Goal: Information Seeking & Learning: Learn about a topic

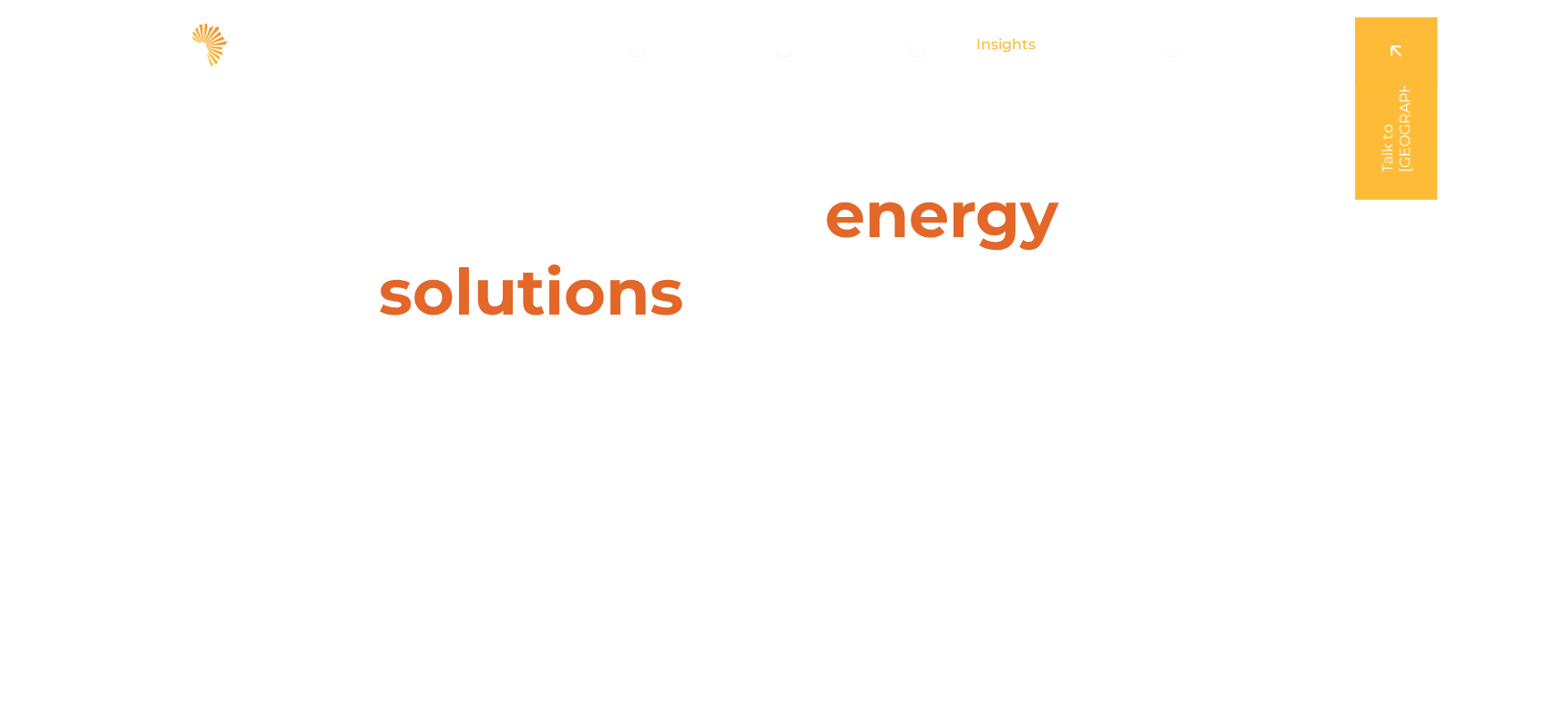
click at [992, 44] on span "Insights" at bounding box center [1005, 45] width 59 height 22
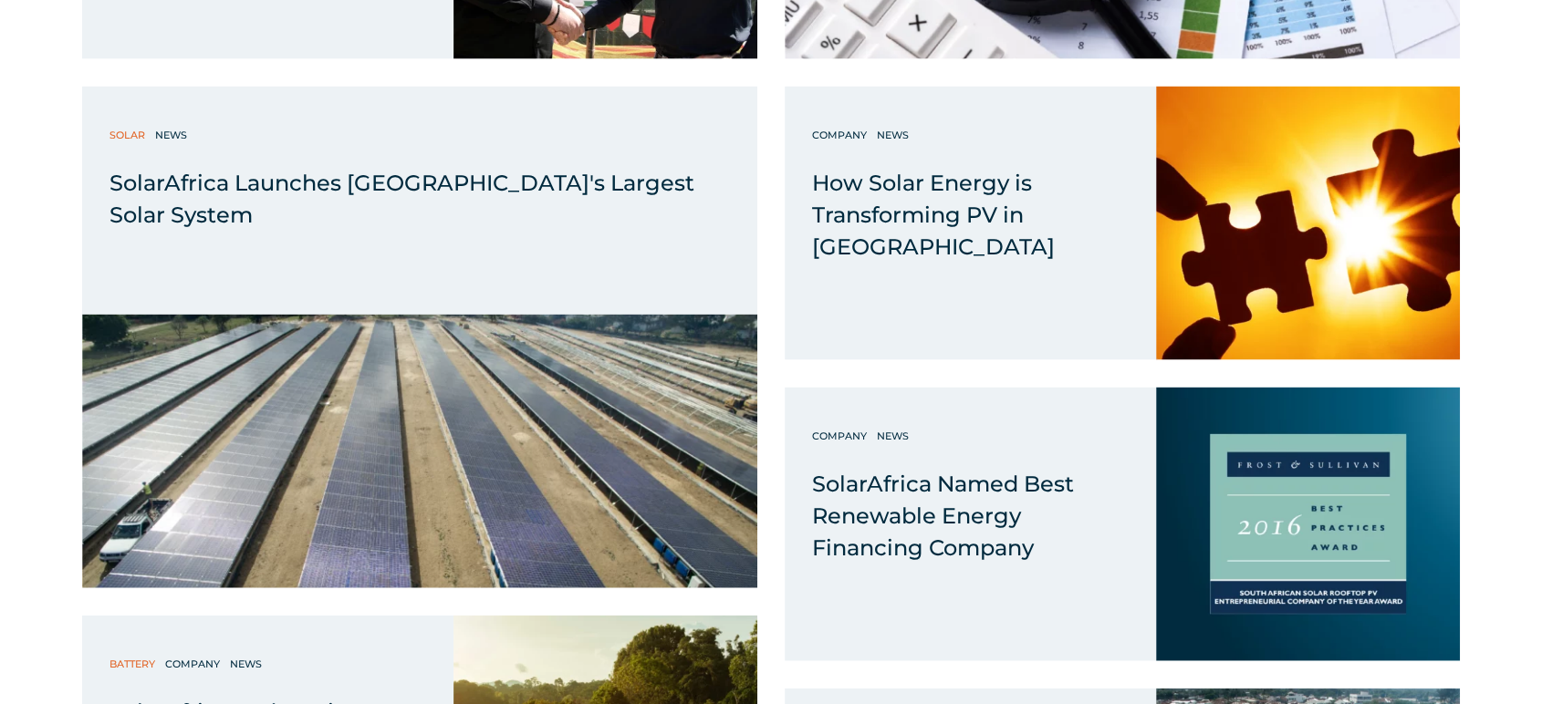
scroll to position [10844, 0]
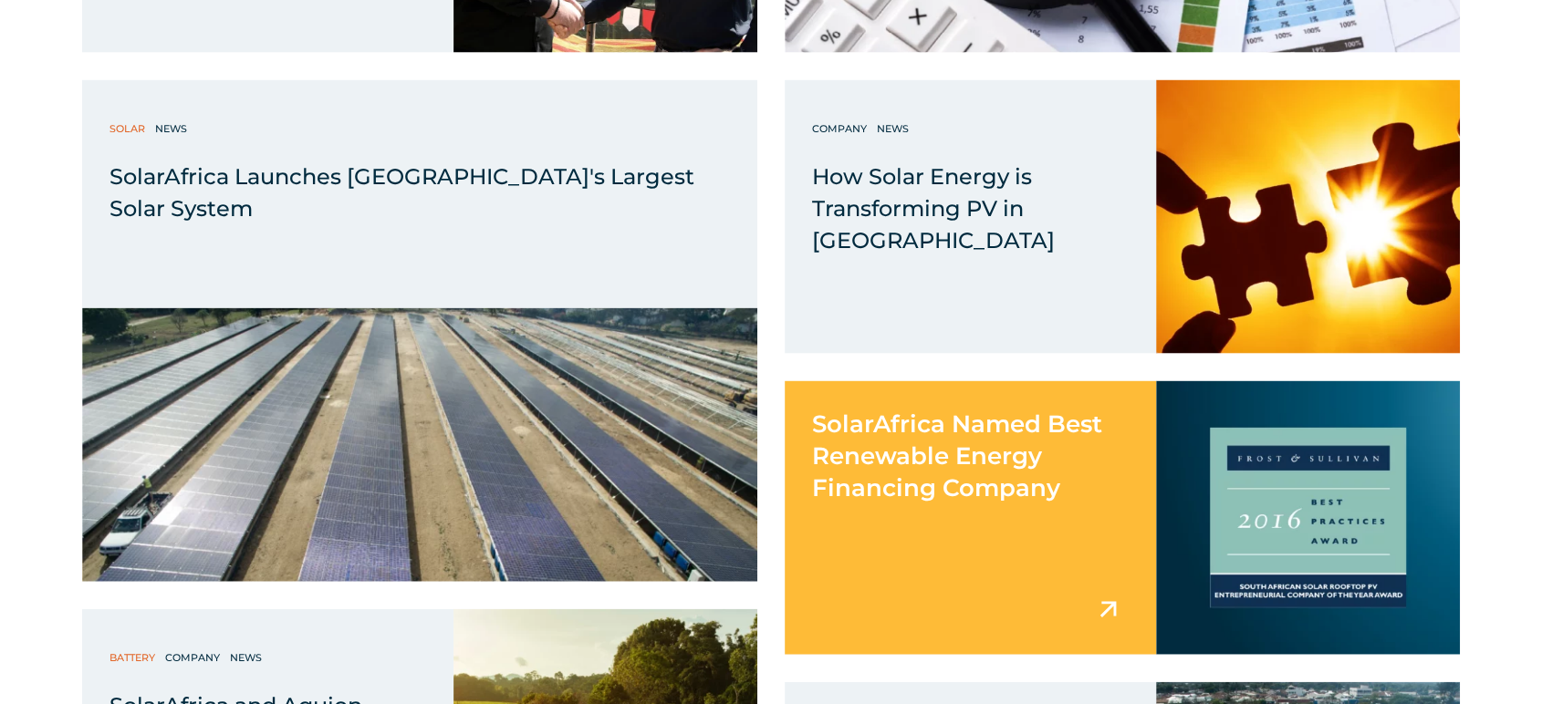
click at [876, 480] on span "SolarAfrica Named Best Renewable Energy Financing Company" at bounding box center [957, 456] width 290 height 93
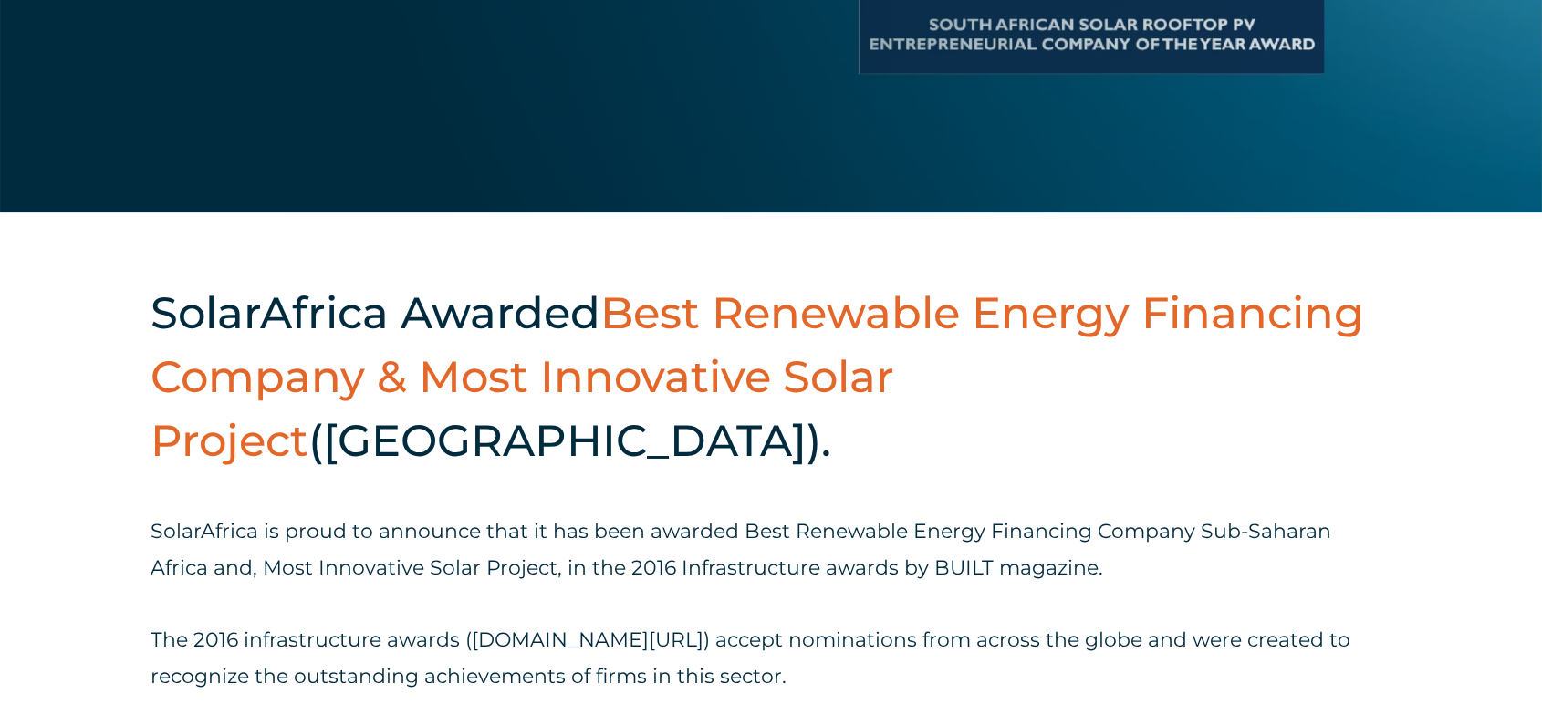
scroll to position [709, 0]
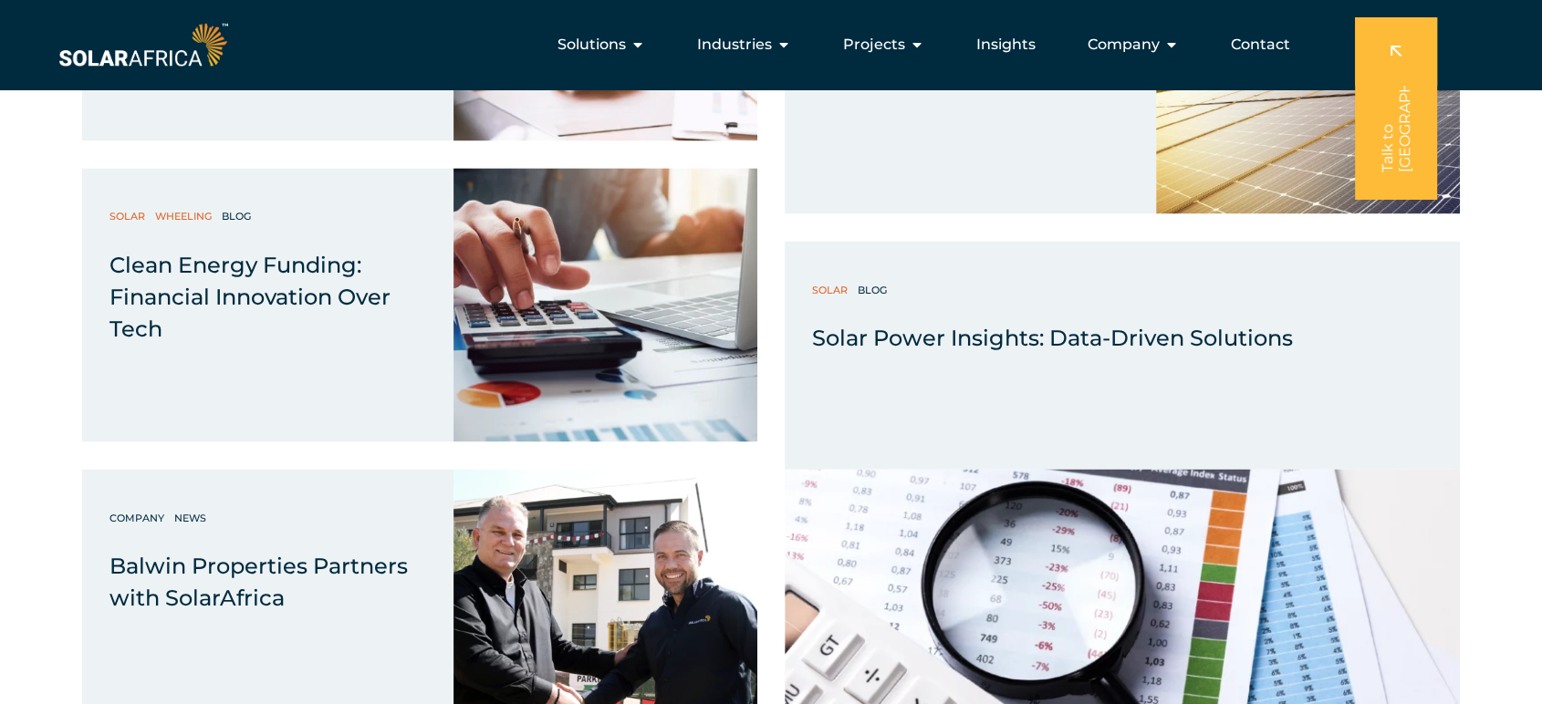
scroll to position [10135, 0]
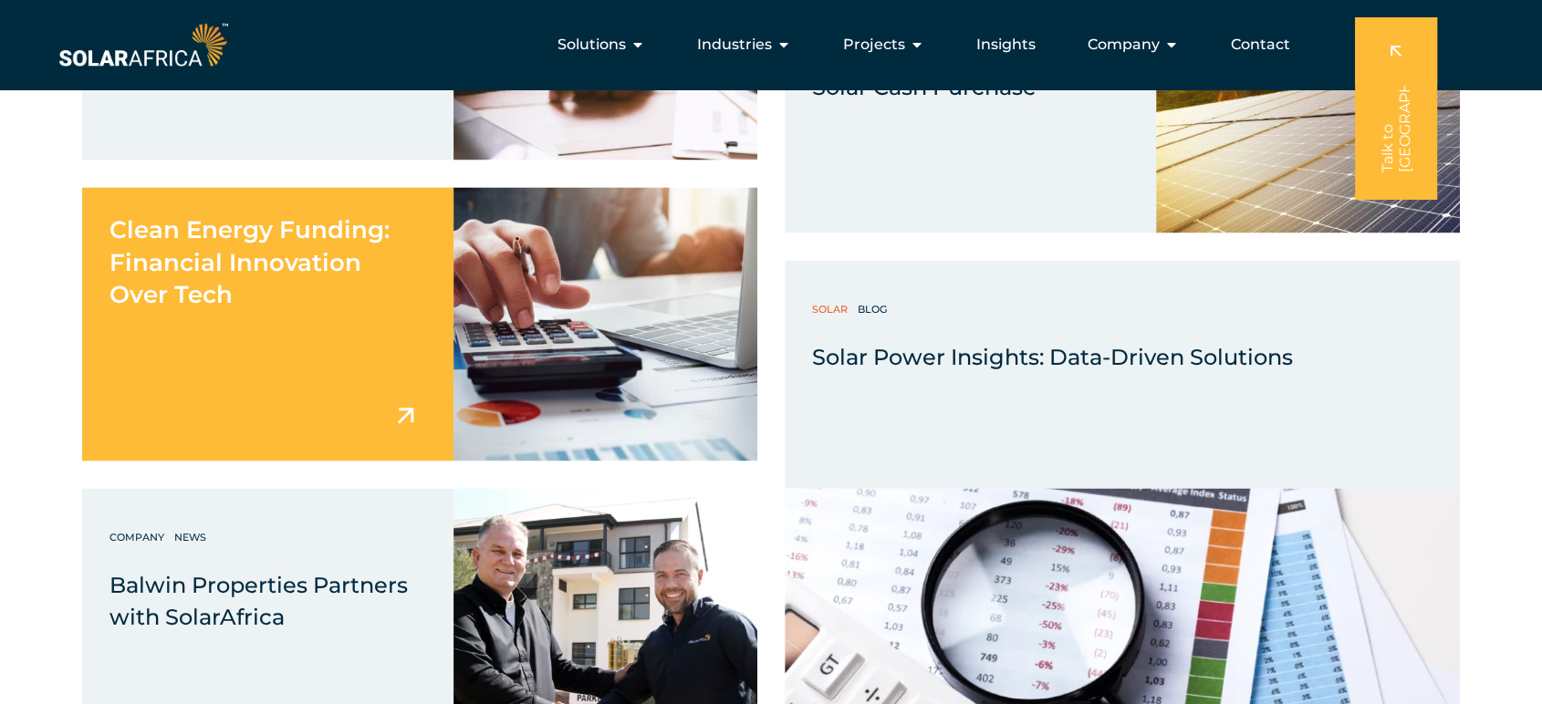
click at [321, 272] on span "Clean Energy Funding: Financial Innovation Over Tech" at bounding box center [249, 261] width 280 height 93
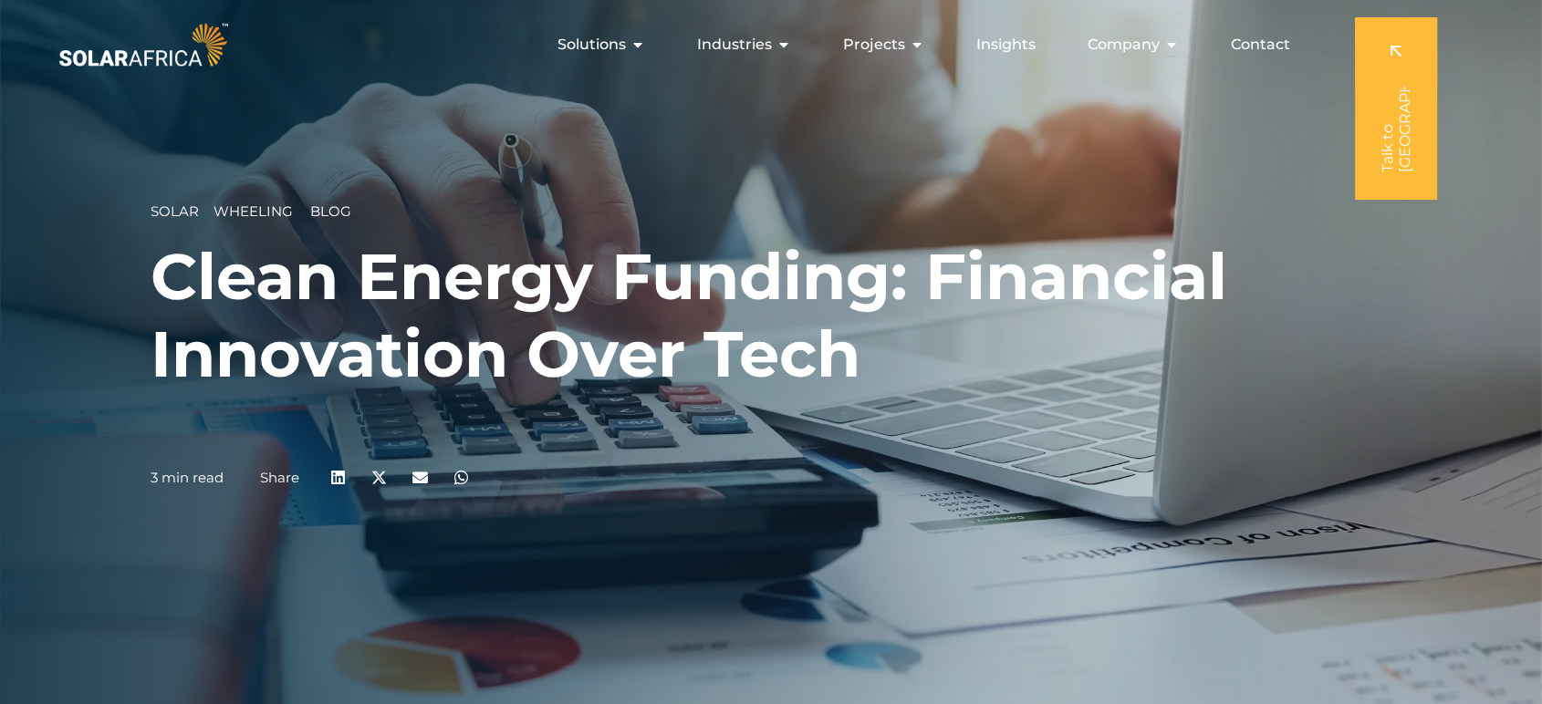
click at [609, 277] on h1 "Clean Energy Funding: Financial Innovation Over Tech" at bounding box center [771, 315] width 1241 height 155
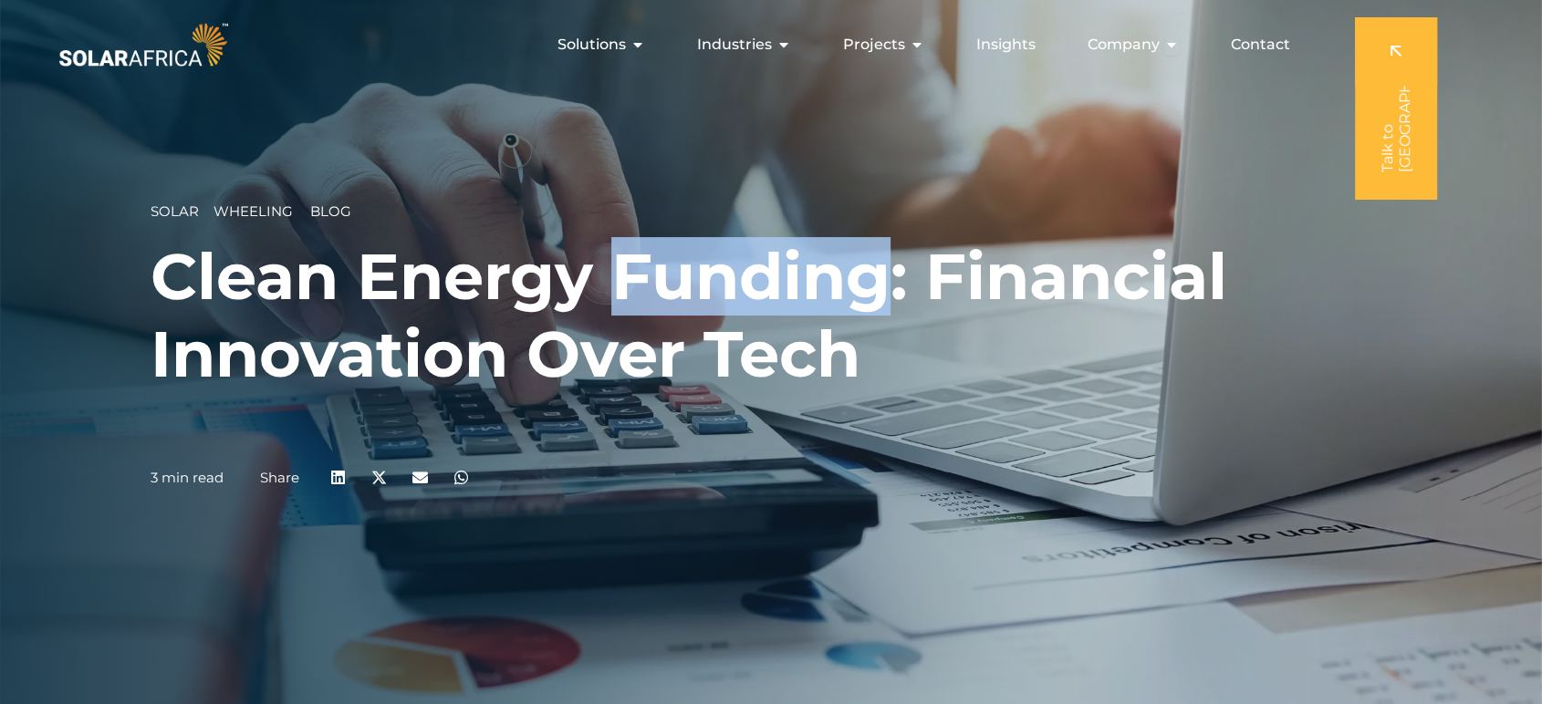
click at [609, 277] on h1 "Clean Energy Funding: Financial Innovation Over Tech" at bounding box center [771, 315] width 1241 height 155
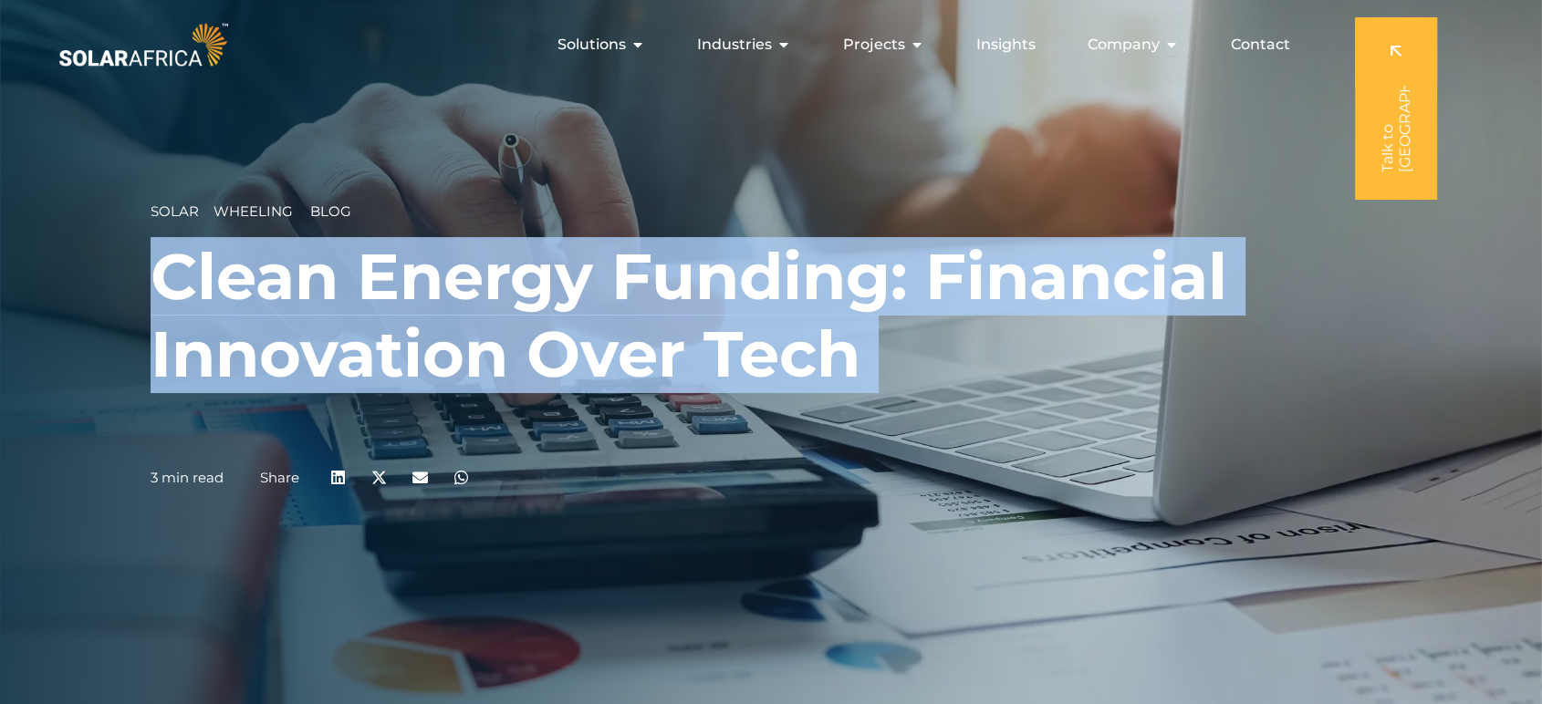
click at [609, 277] on h1 "Clean Energy Funding: Financial Innovation Over Tech" at bounding box center [771, 315] width 1241 height 155
copy div "Clean Energy Funding: Financial Innovation Over Tech"
click at [599, 355] on h1 "Clean Energy Funding: Financial Innovation Over Tech" at bounding box center [771, 315] width 1241 height 155
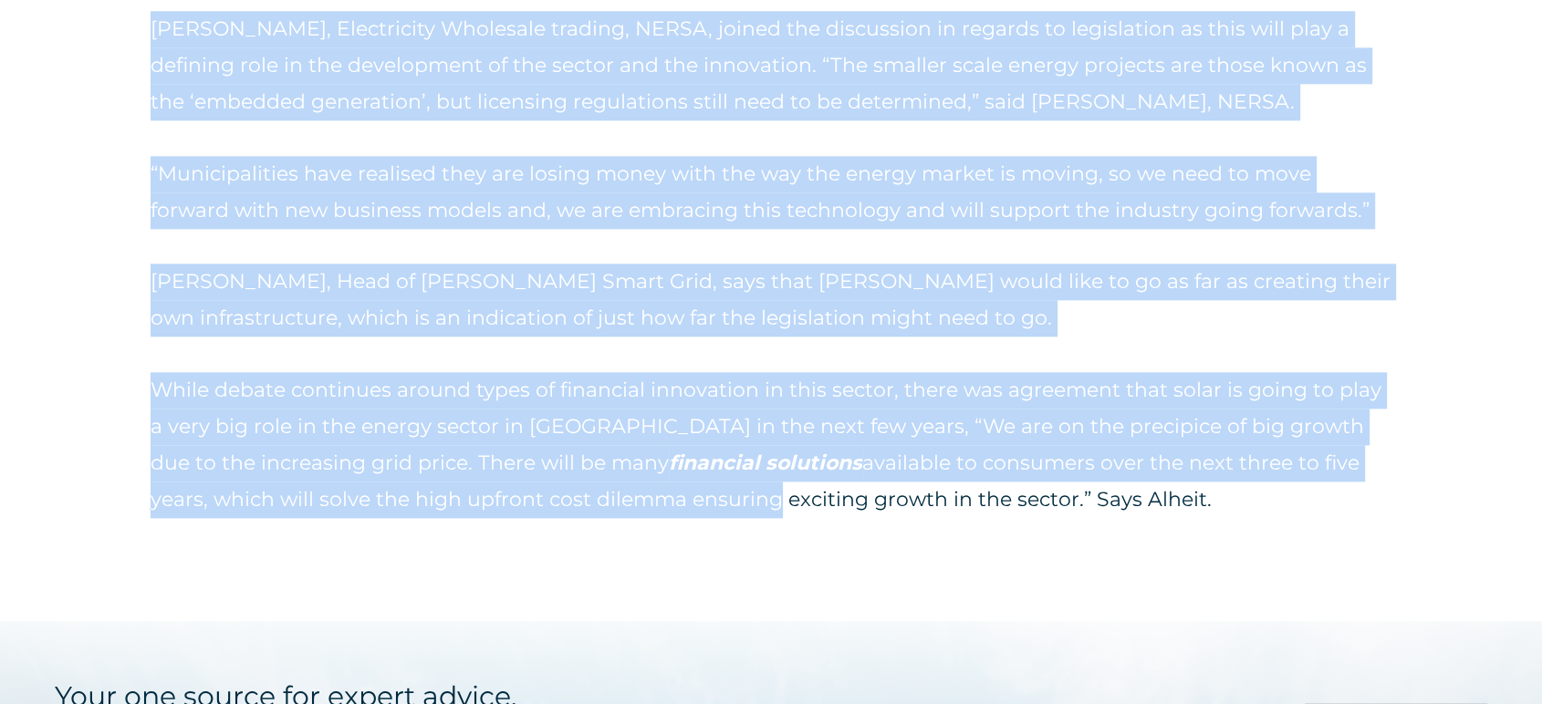
scroll to position [2229, 0]
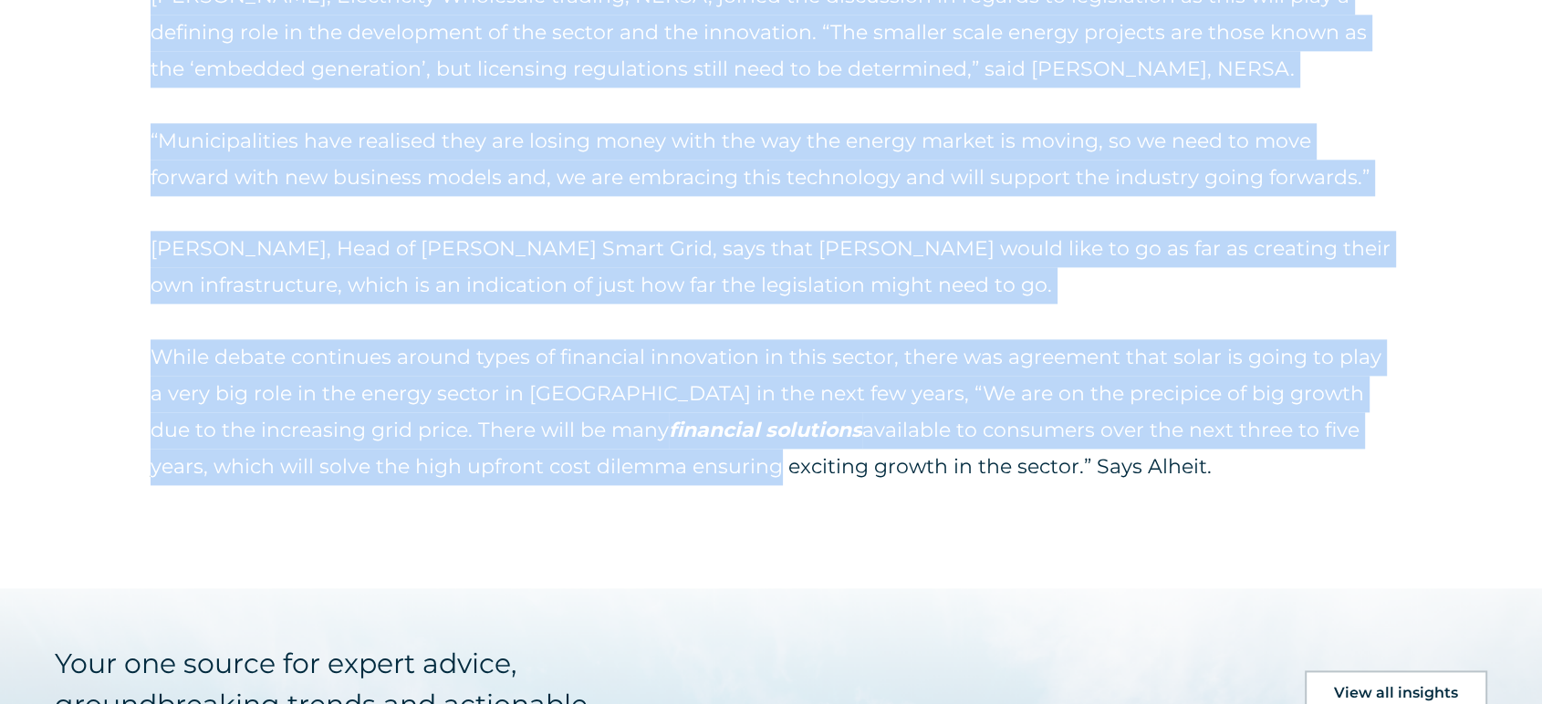
drag, startPoint x: 157, startPoint y: 182, endPoint x: 1086, endPoint y: 353, distance: 945.2
copy div "Lorem Ipsumd sit ame con ad eli seddoei tempo incidid ut lab etdol magn aliqua …"
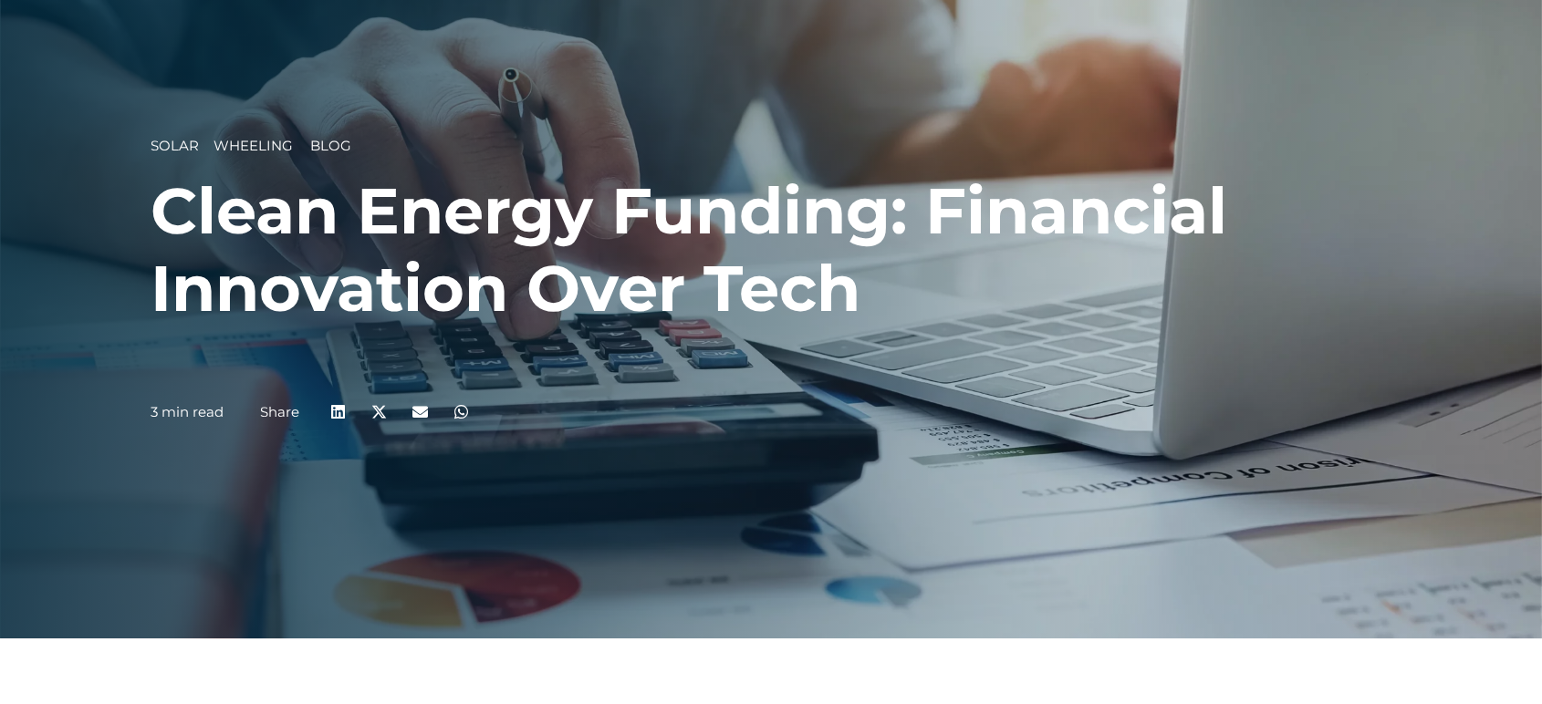
scroll to position [101, 0]
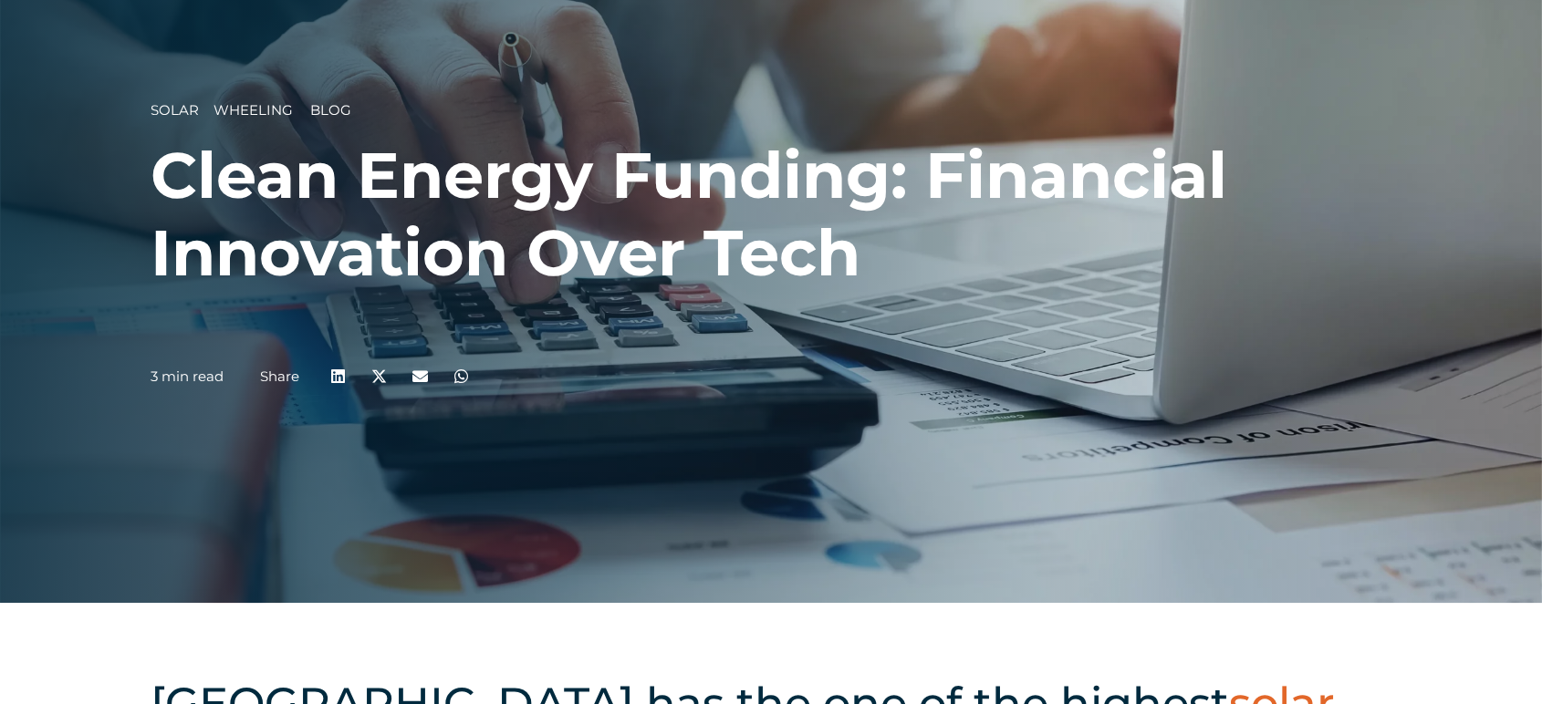
click at [466, 352] on div "Solar __ Wheeling Blog Clean Energy Funding: Financial Innovation Over Tech 3 m…" at bounding box center [771, 251] width 1241 height 298
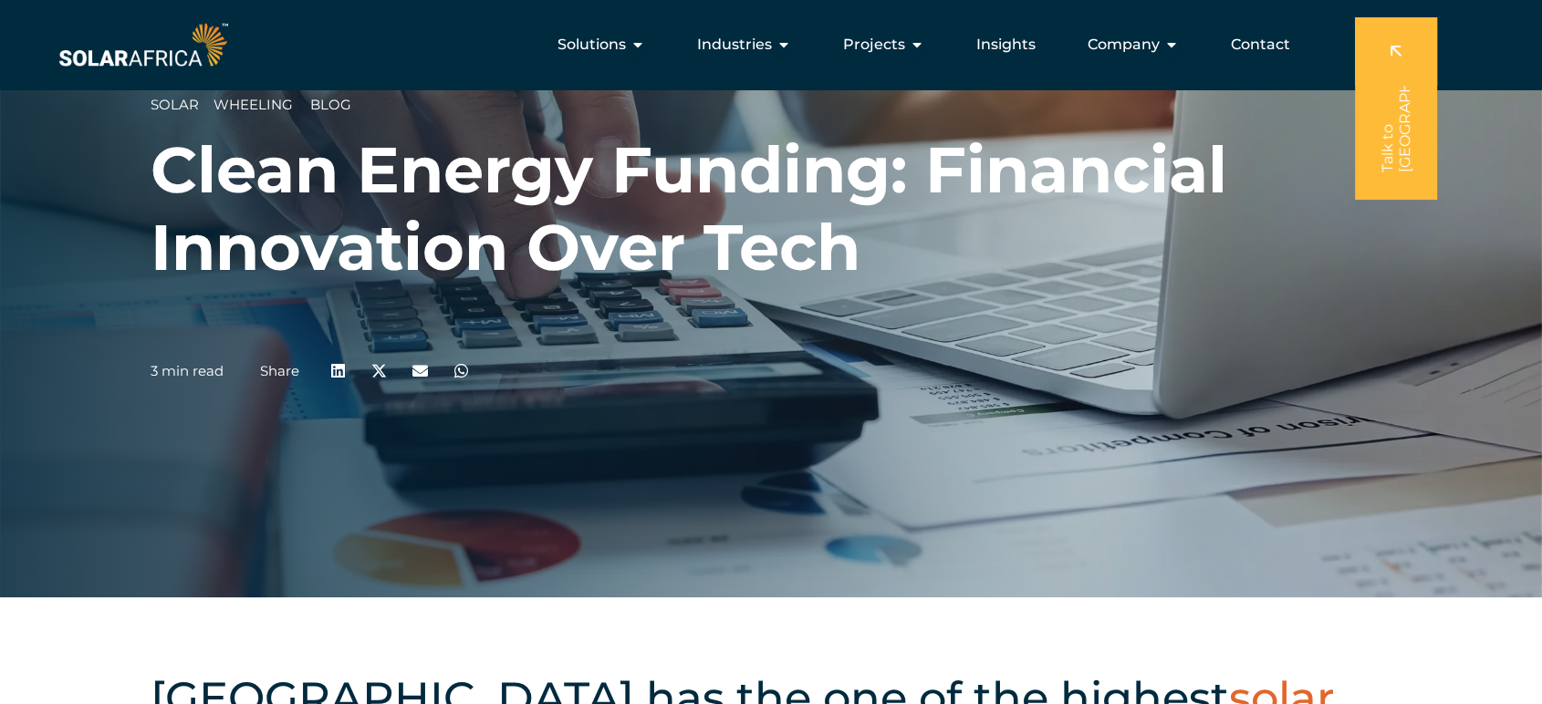
scroll to position [0, 0]
